Goal: Information Seeking & Learning: Learn about a topic

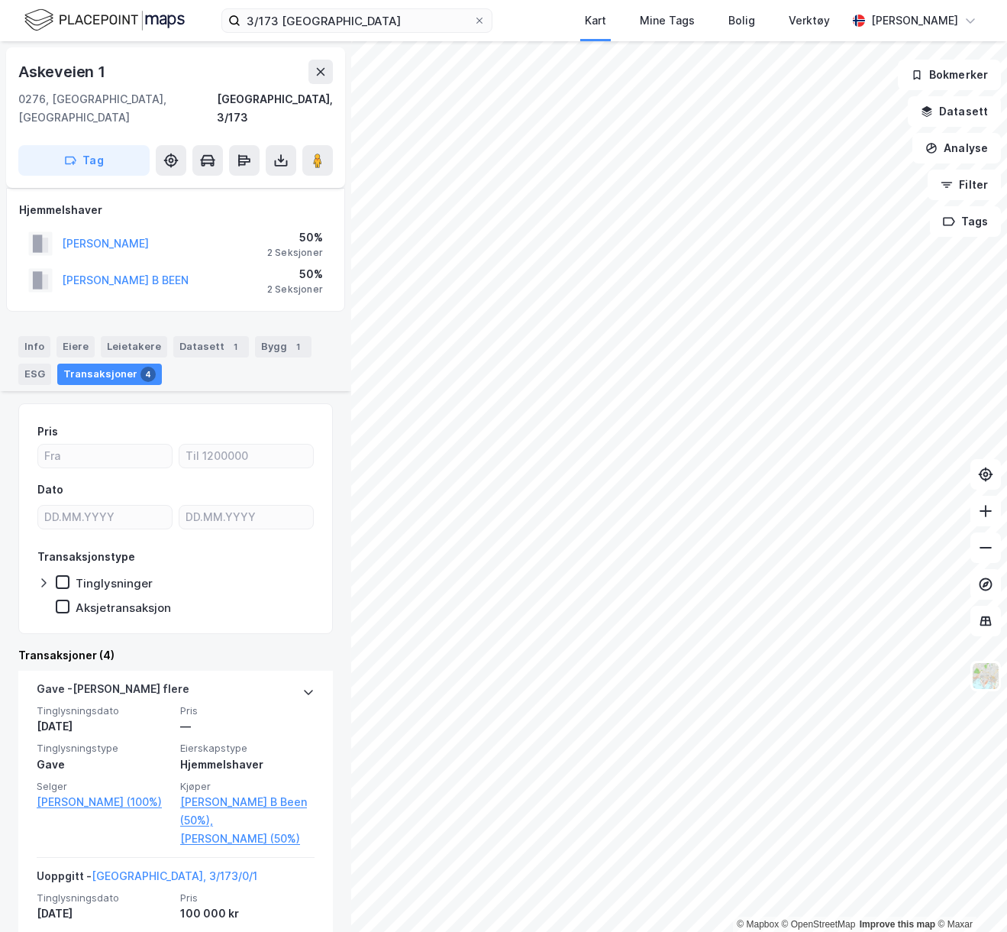
scroll to position [413, 0]
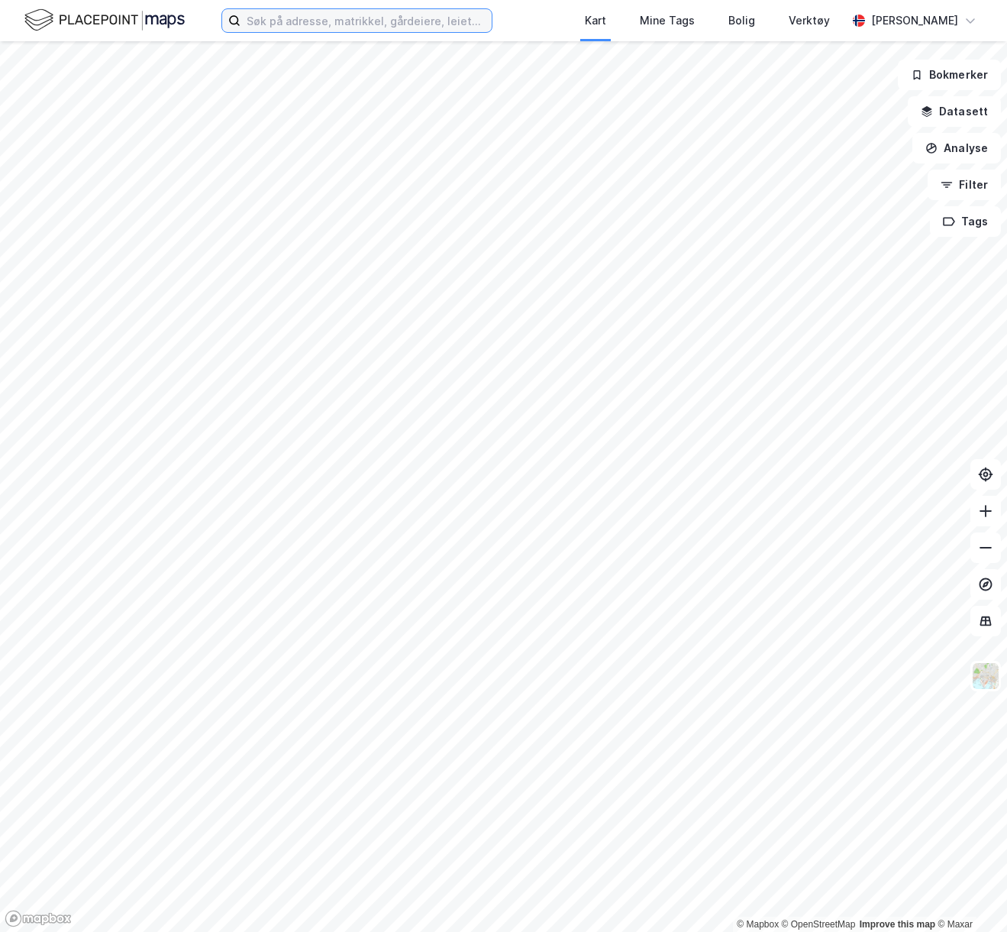
click at [425, 15] on input at bounding box center [366, 20] width 251 height 23
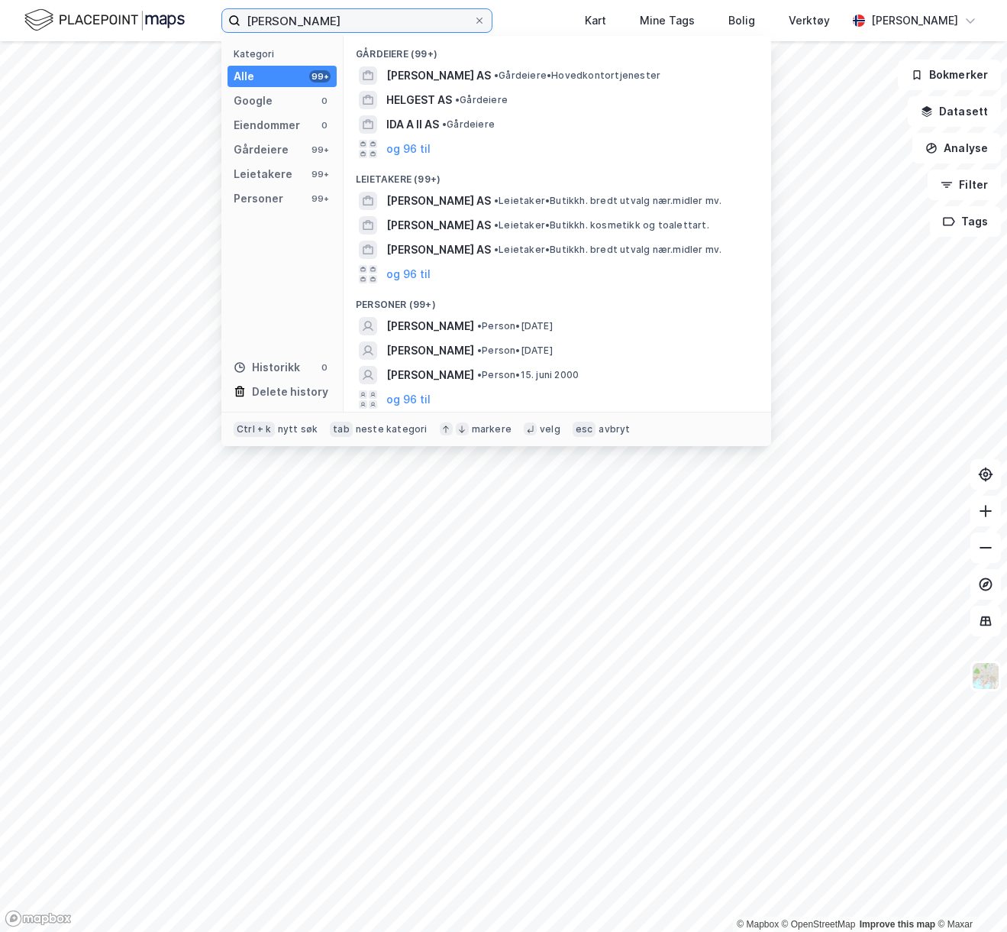
type input "[PERSON_NAME]"
click at [433, 396] on div "og 96 til" at bounding box center [557, 399] width 403 height 24
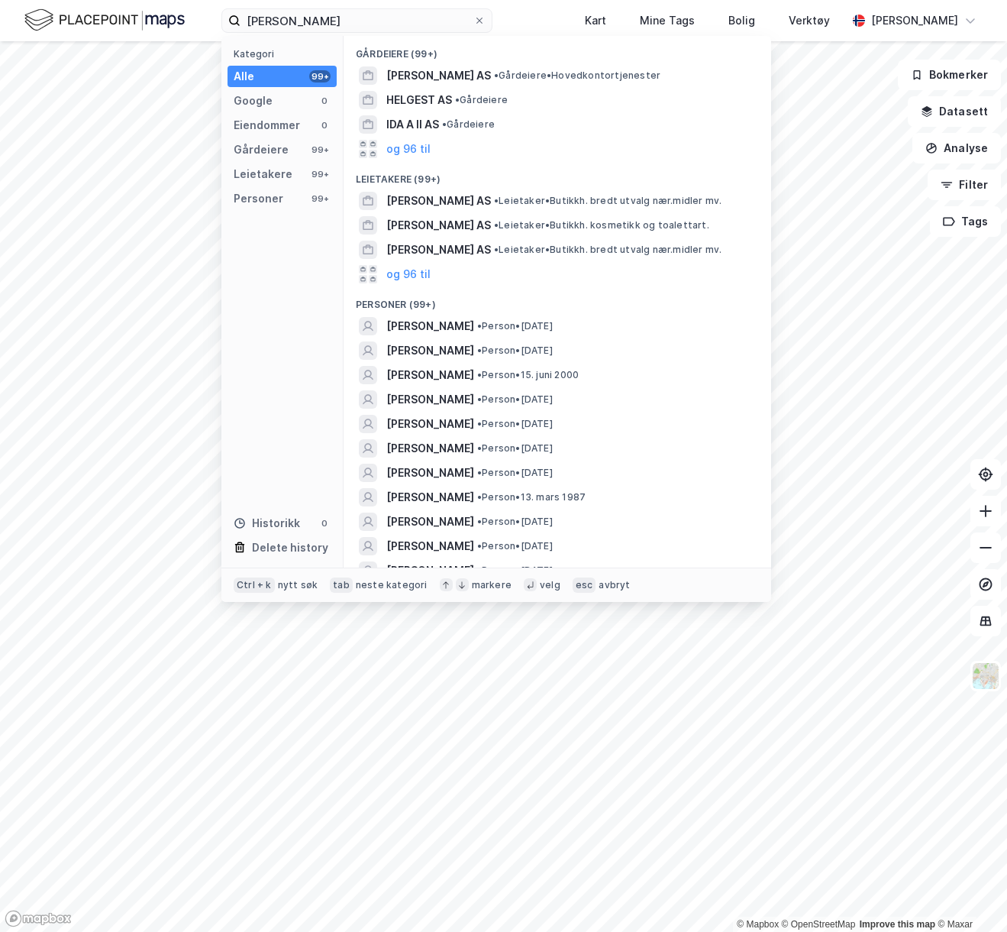
click at [455, 415] on span "[PERSON_NAME]" at bounding box center [430, 424] width 88 height 18
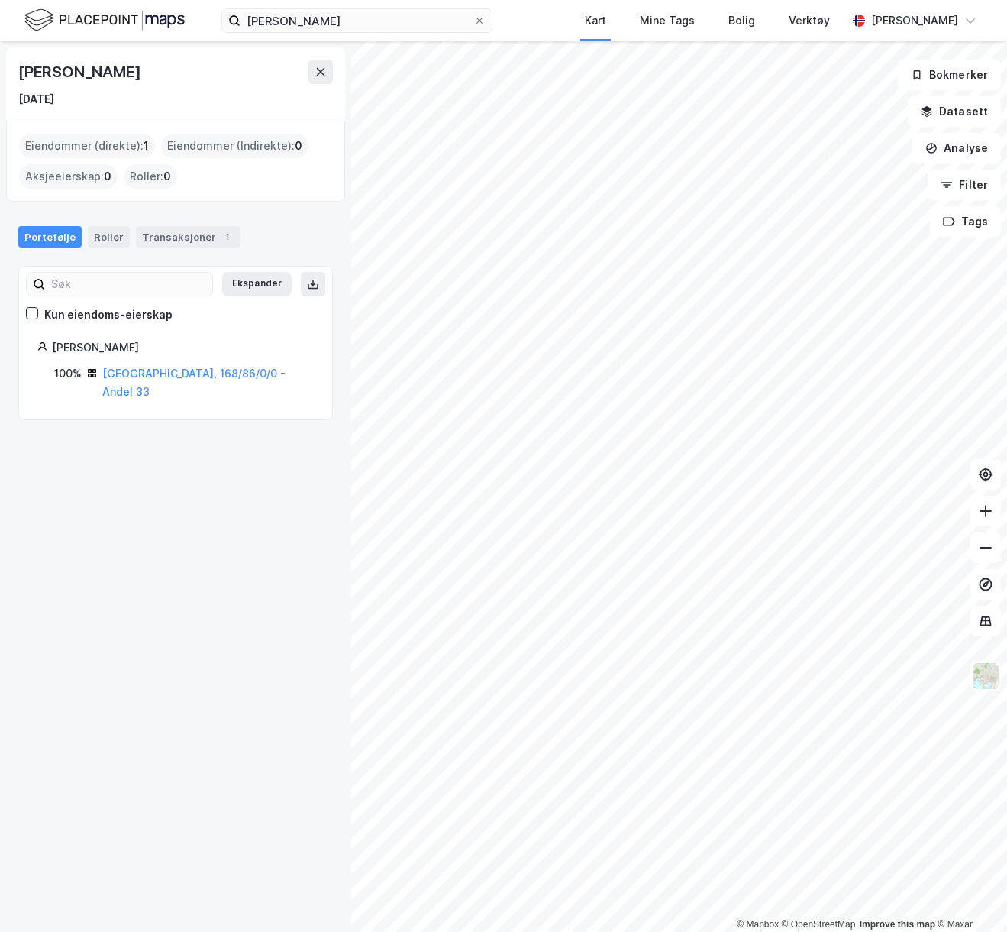
click at [219, 236] on div "1" at bounding box center [226, 236] width 15 height 15
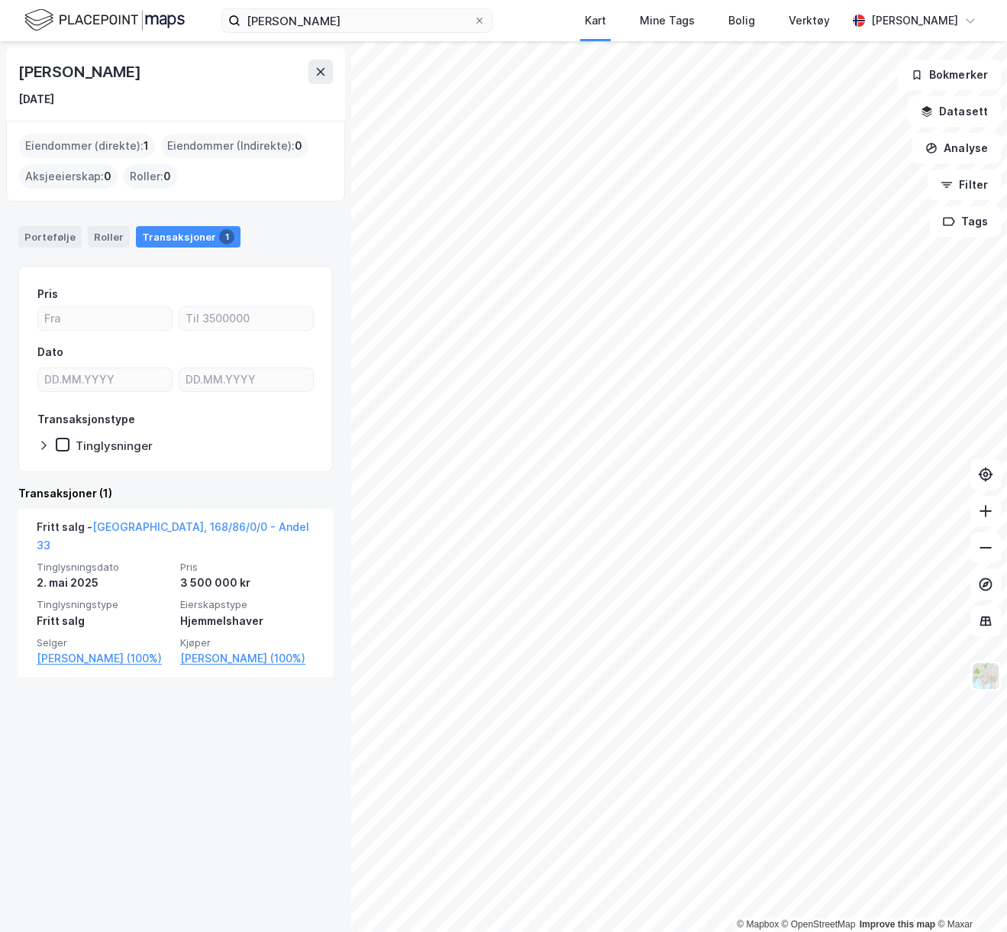
click at [220, 525] on link "[GEOGRAPHIC_DATA], 168/86/0/0 - Andel 33" at bounding box center [173, 535] width 273 height 31
click at [219, 529] on link "[GEOGRAPHIC_DATA], 168/86/0/0 - Andel 33" at bounding box center [173, 535] width 273 height 31
